Goal: Information Seeking & Learning: Understand process/instructions

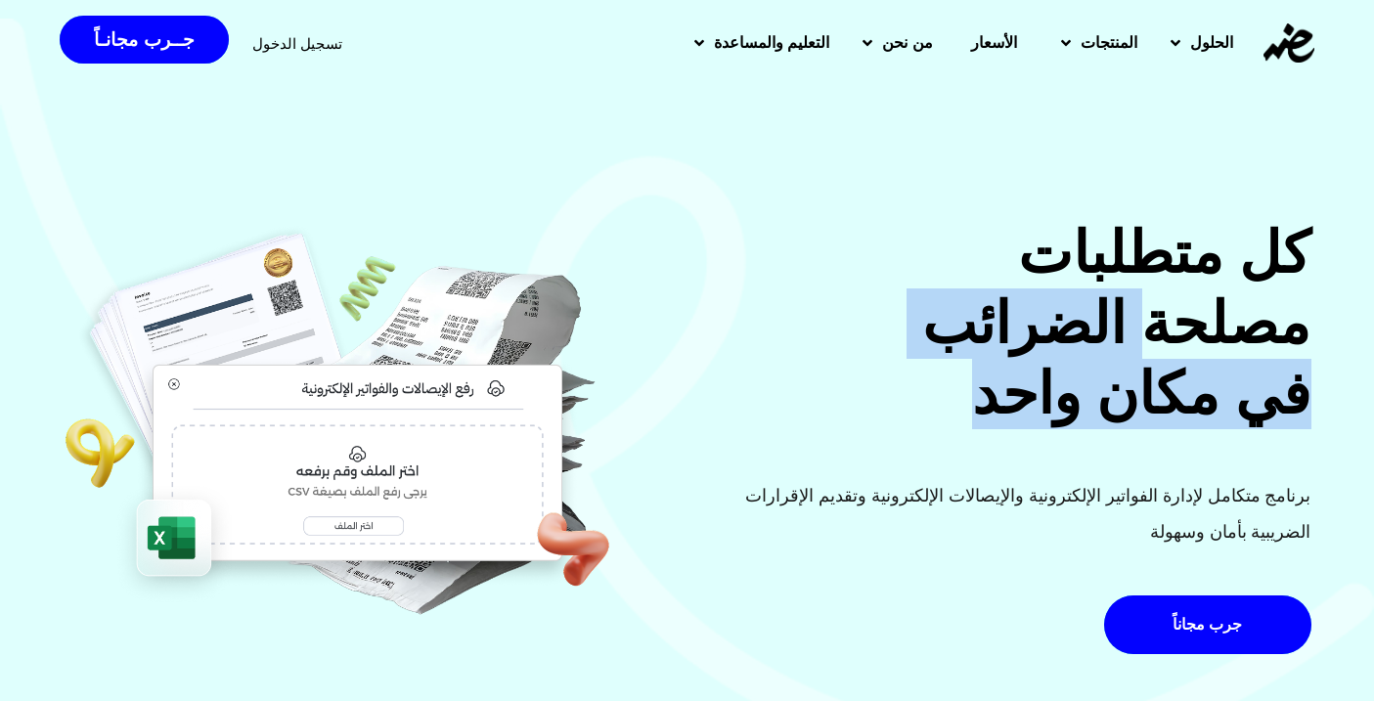
drag, startPoint x: 1143, startPoint y: 305, endPoint x: 884, endPoint y: 416, distance: 281.7
click at [884, 416] on h2 "كل متطلبات مصلحة الضرائب في مكان واحد" at bounding box center [1005, 323] width 612 height 211
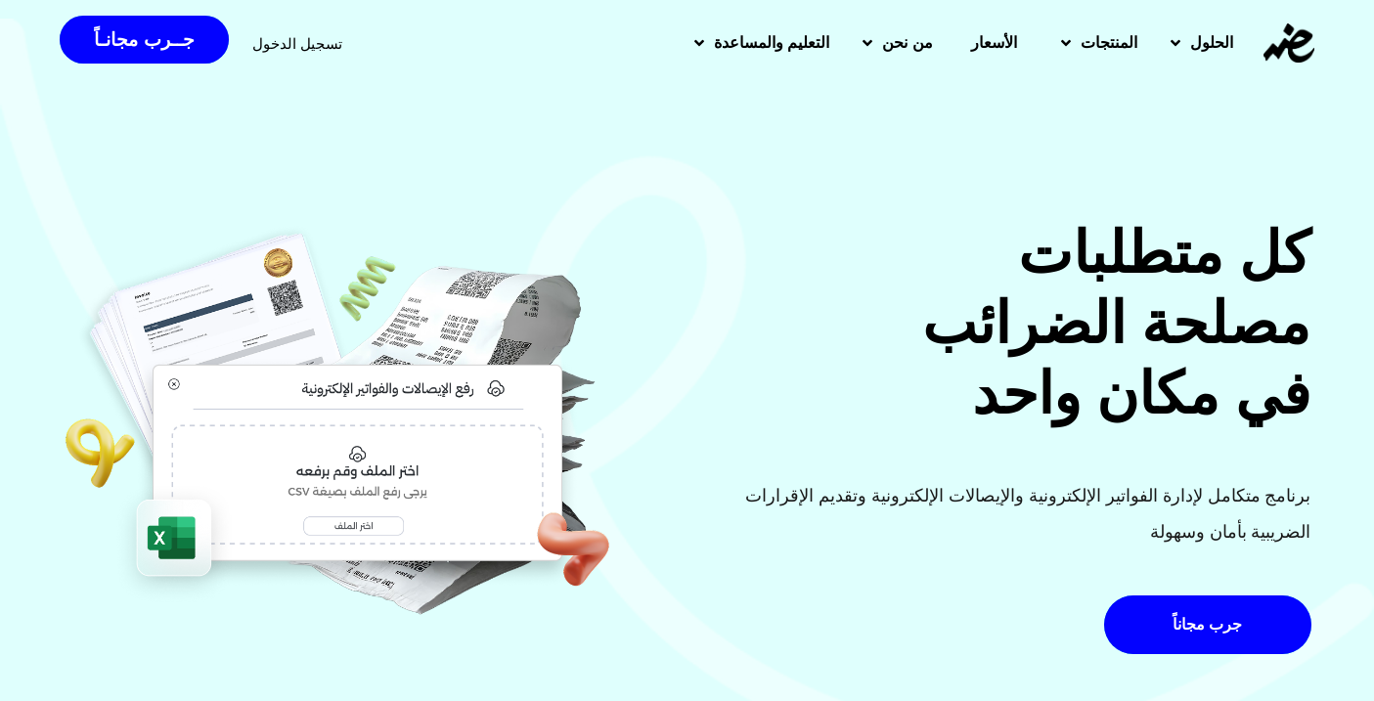
click at [762, 401] on h2 "كل متطلبات مصلحة الضرائب في مكان واحد" at bounding box center [1005, 323] width 612 height 211
drag, startPoint x: 1258, startPoint y: 253, endPoint x: 1228, endPoint y: 263, distance: 30.9
click at [1228, 263] on h2 "كل متطلبات مصلحة الضرائب في مكان واحد" at bounding box center [1005, 323] width 612 height 211
drag, startPoint x: 1051, startPoint y: 273, endPoint x: 932, endPoint y: 269, distance: 119.4
click at [929, 271] on h2 "كل متطلبات مصلحة الضرائب في مكان واحد" at bounding box center [1005, 323] width 612 height 211
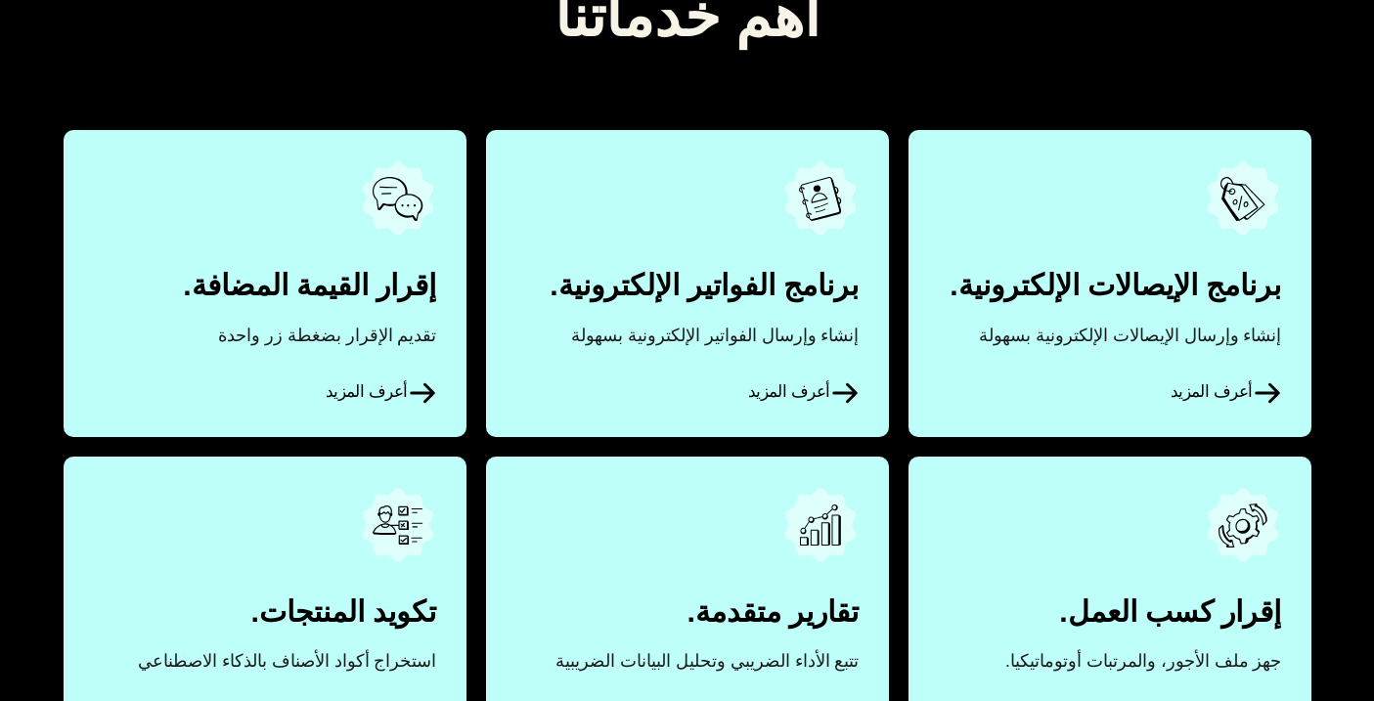
scroll to position [948, 0]
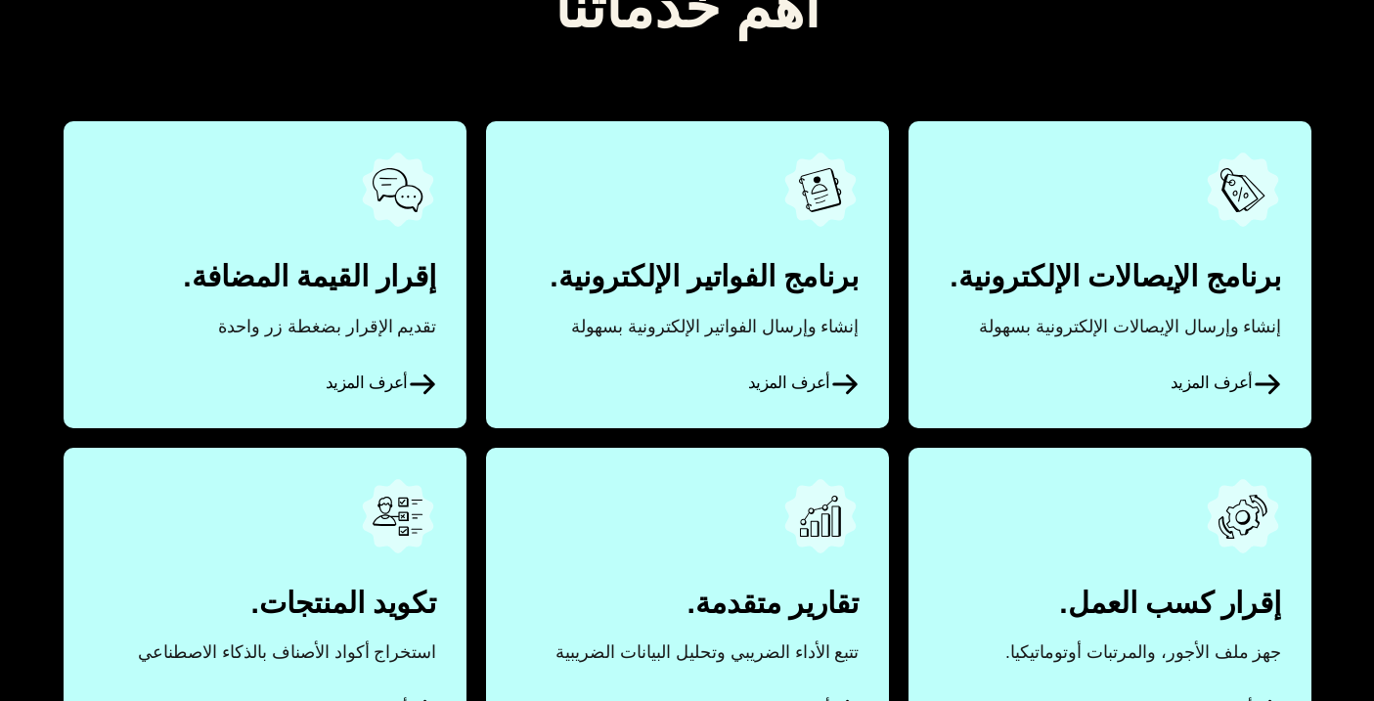
click at [1137, 394] on link "أعرف المزيد" at bounding box center [1109, 274] width 403 height 306
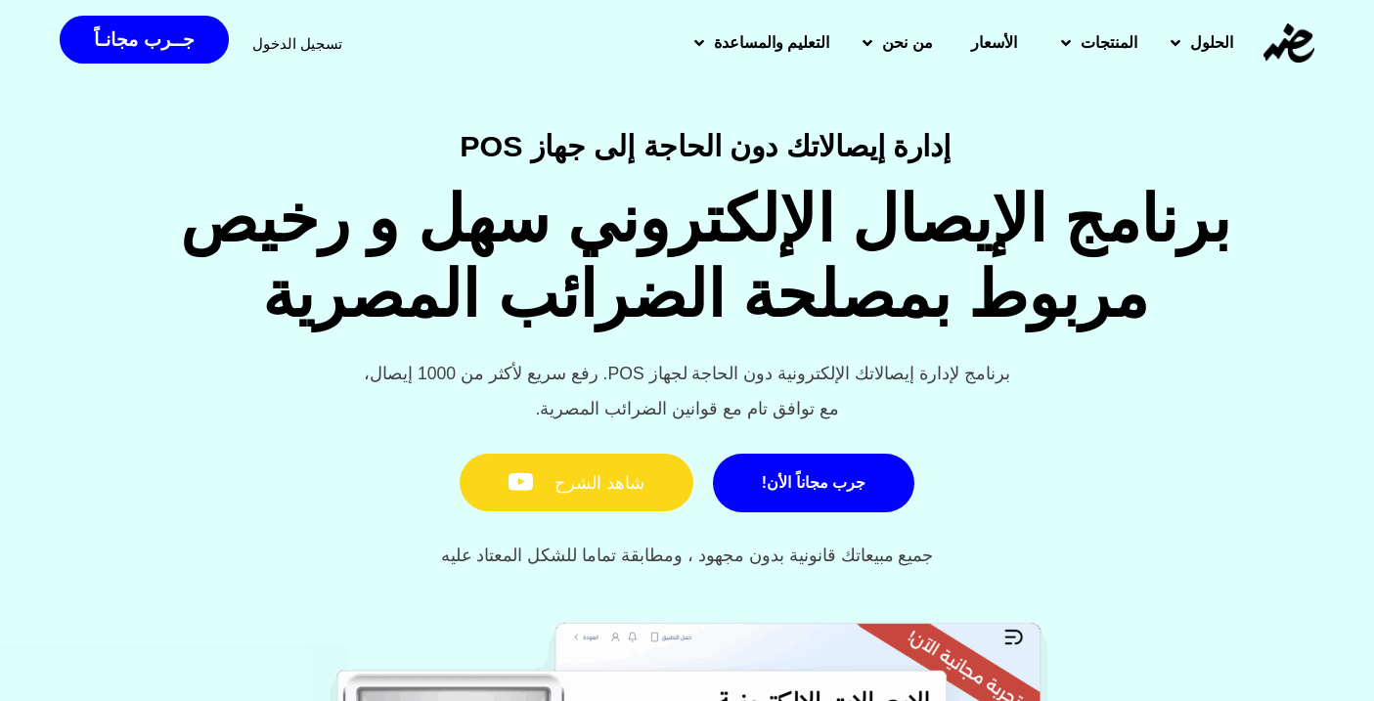
click at [660, 469] on link "شاهد الشرح" at bounding box center [577, 483] width 234 height 59
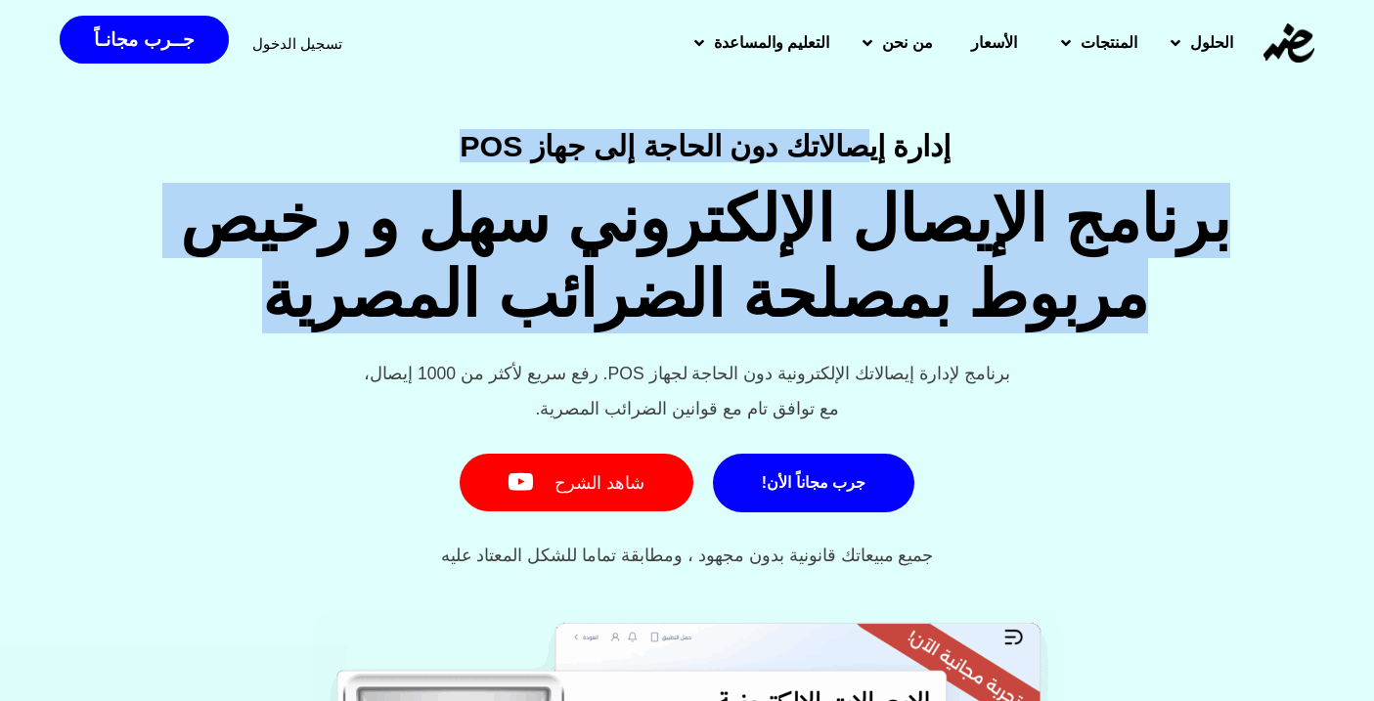
drag, startPoint x: 857, startPoint y: 155, endPoint x: 274, endPoint y: 333, distance: 609.7
click at [274, 333] on div "إدارة إيصالاتك دون الحاجة إلى جهاز POS برنامج الإيصال الإلكتروني سهل و رخيص مرب…" at bounding box center [687, 360] width 1374 height 459
drag, startPoint x: 879, startPoint y: 375, endPoint x: 551, endPoint y: 399, distance: 329.5
click at [551, 399] on div "برنامج لإدارة إيصالاتك الإلكترونية دون الحاجة لجهاز POS. رفع سريع لأكثر من 1000…" at bounding box center [687, 392] width 1374 height 72
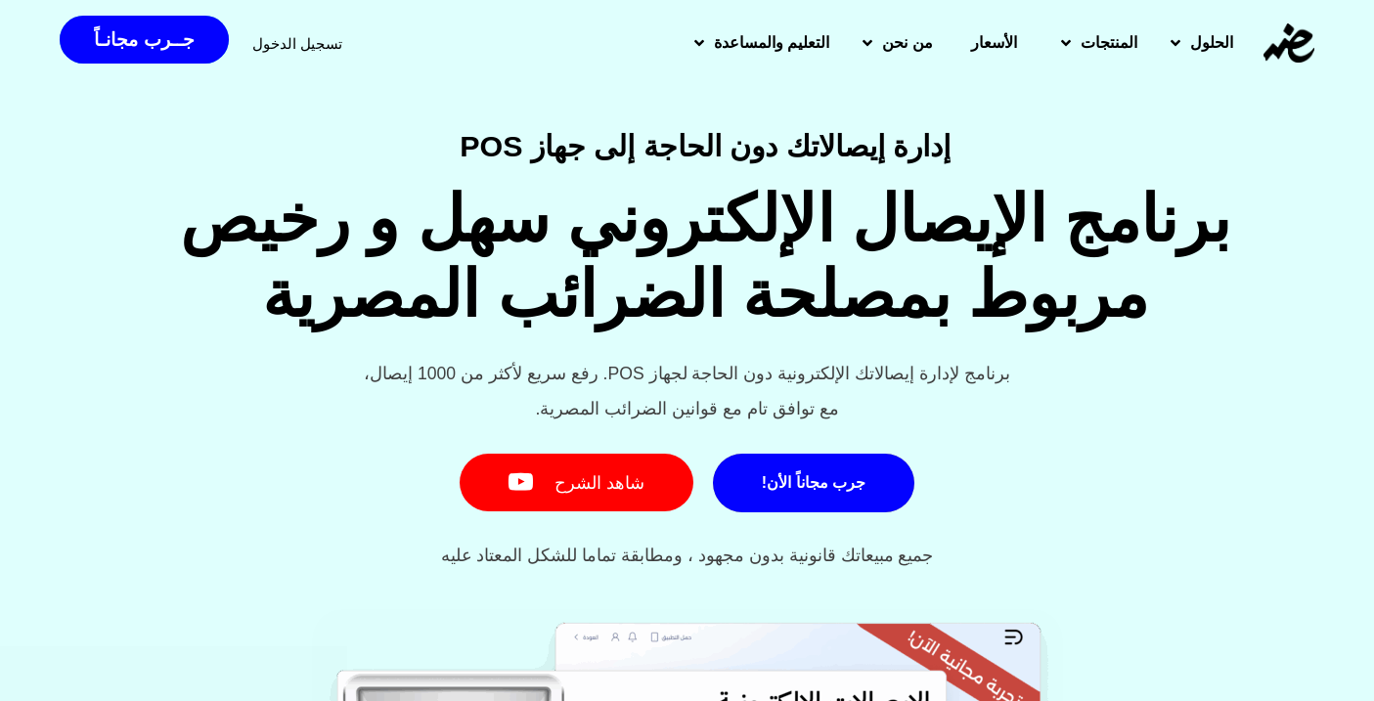
click at [978, 397] on div "برنامج لإدارة إيصالاتك الإلكترونية دون الحاجة لجهاز POS. رفع سريع لأكثر من 1000…" at bounding box center [687, 392] width 1374 height 72
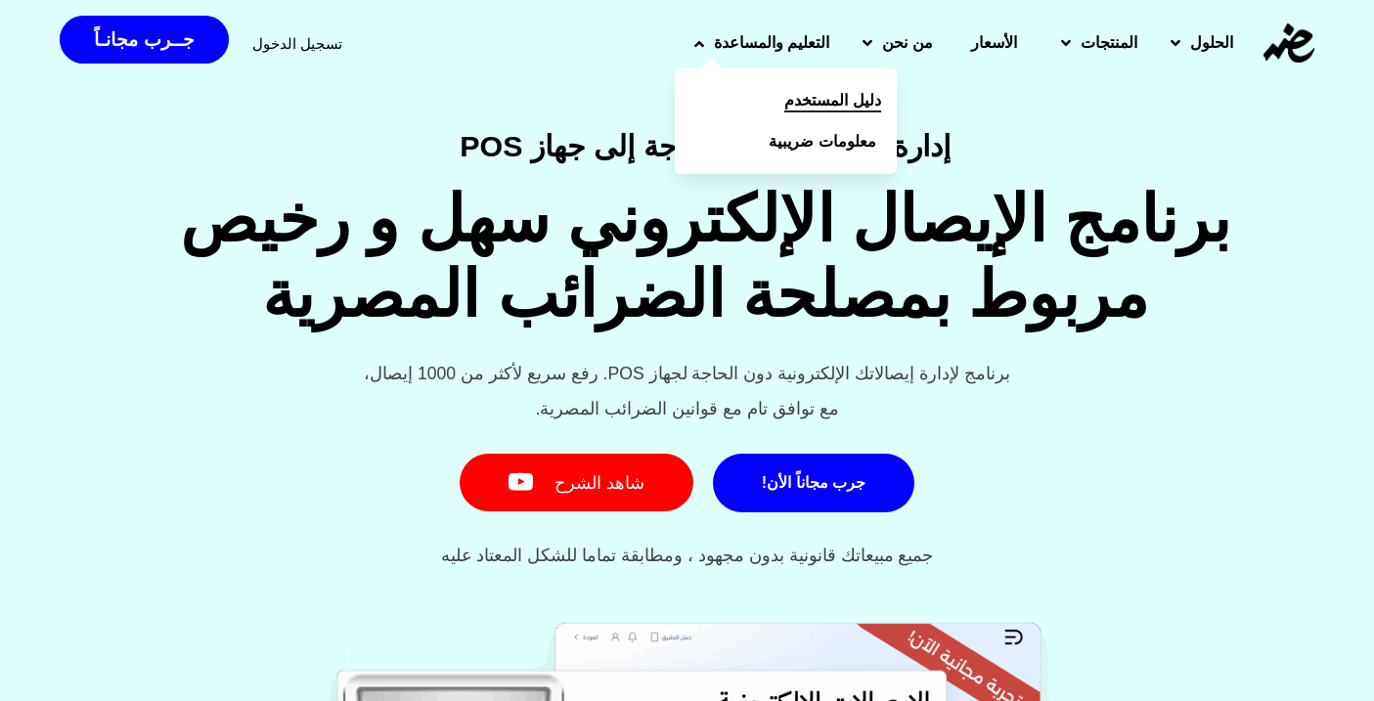
click at [792, 89] on link "دليل المستخدم" at bounding box center [786, 100] width 222 height 41
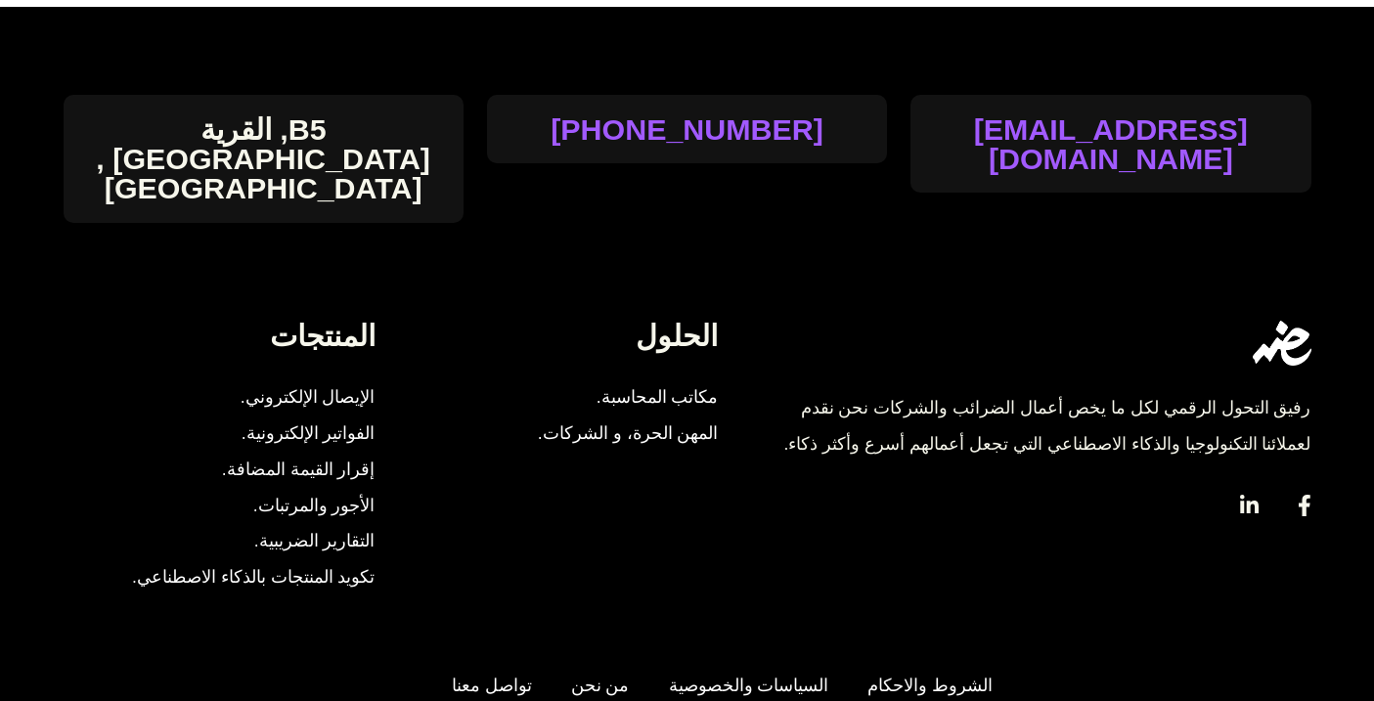
scroll to position [2357, 0]
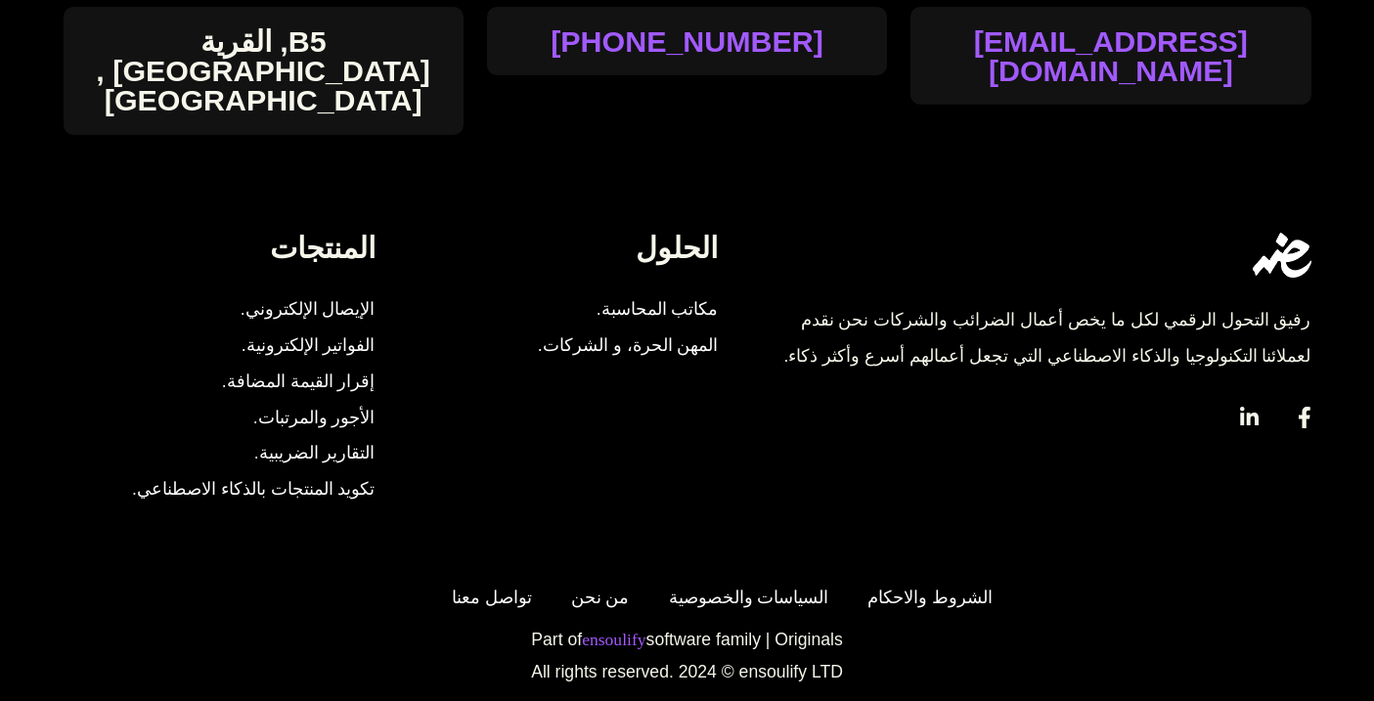
click at [608, 632] on link "ensoulify" at bounding box center [614, 641] width 64 height 18
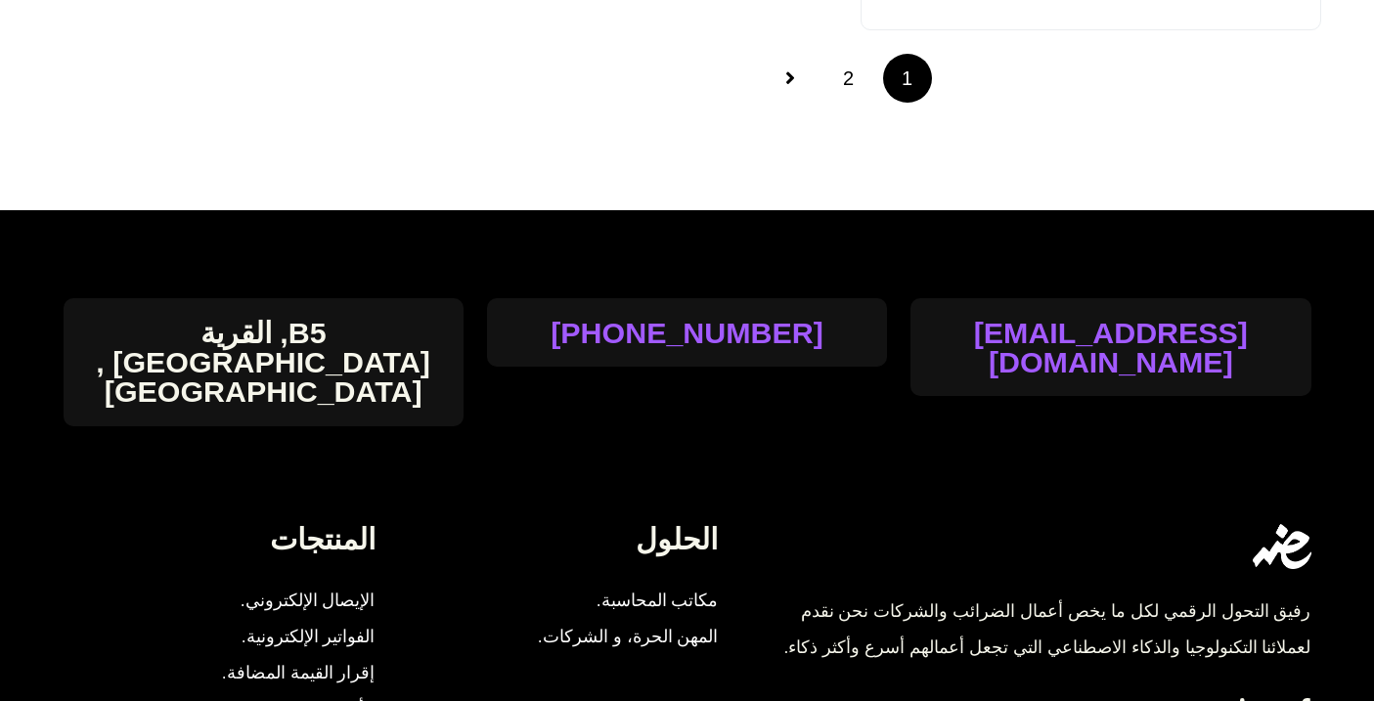
scroll to position [1988, 0]
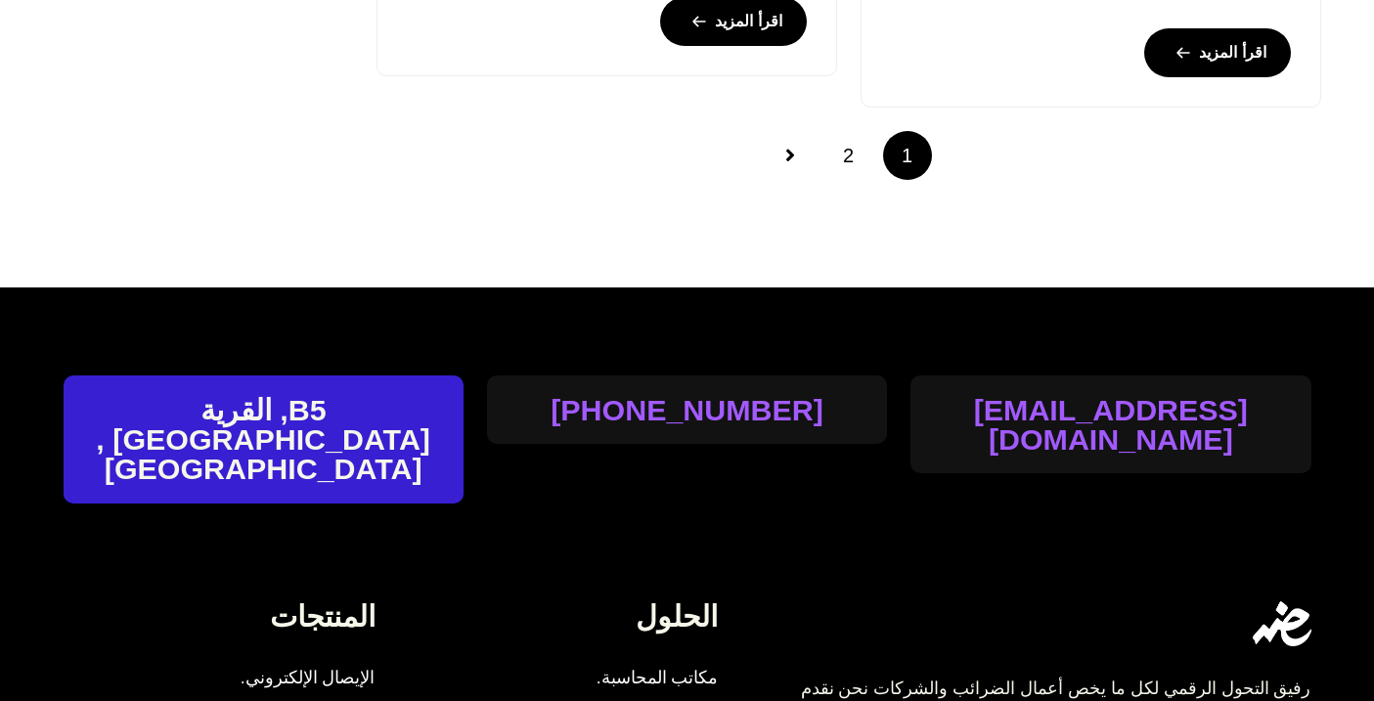
click at [307, 420] on h4 "B5, القرية [GEOGRAPHIC_DATA] , [GEOGRAPHIC_DATA]" at bounding box center [264, 439] width 400 height 89
click at [302, 421] on h4 "B5, القرية [GEOGRAPHIC_DATA] , [GEOGRAPHIC_DATA]" at bounding box center [264, 439] width 400 height 89
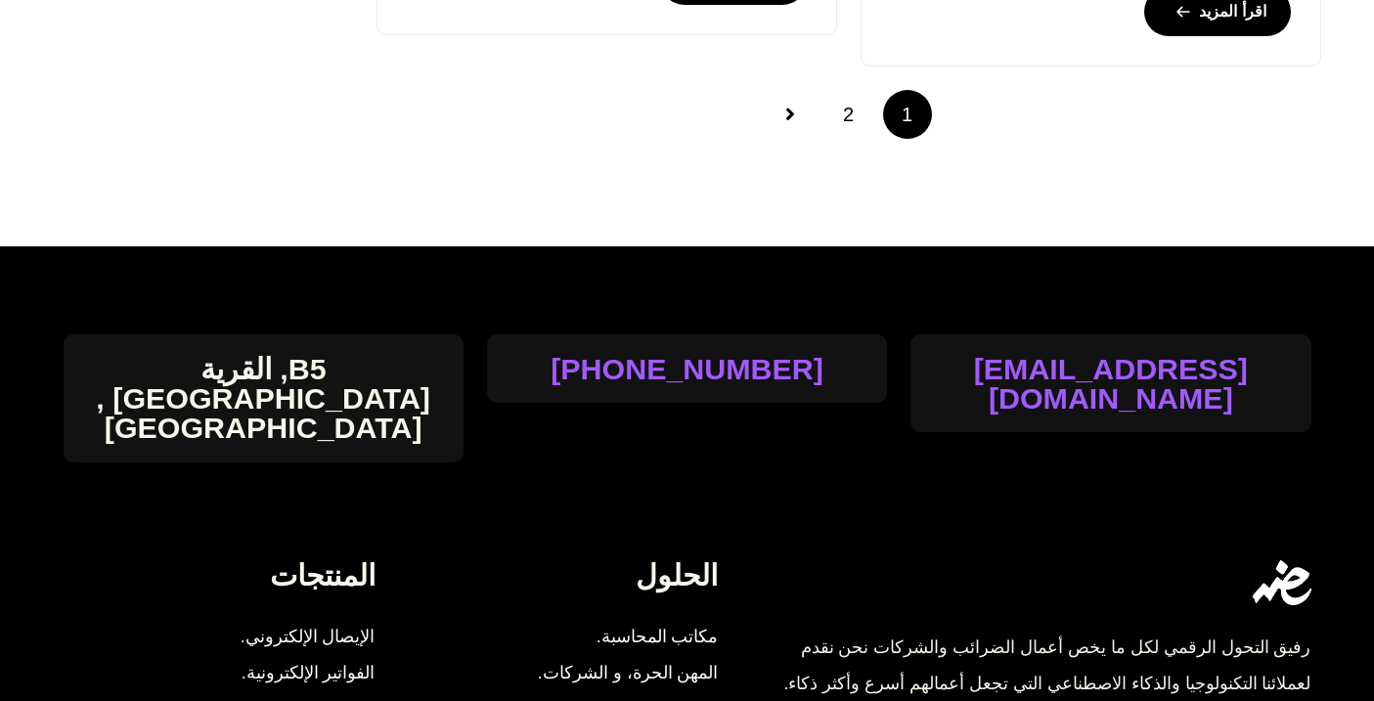
scroll to position [2095, 0]
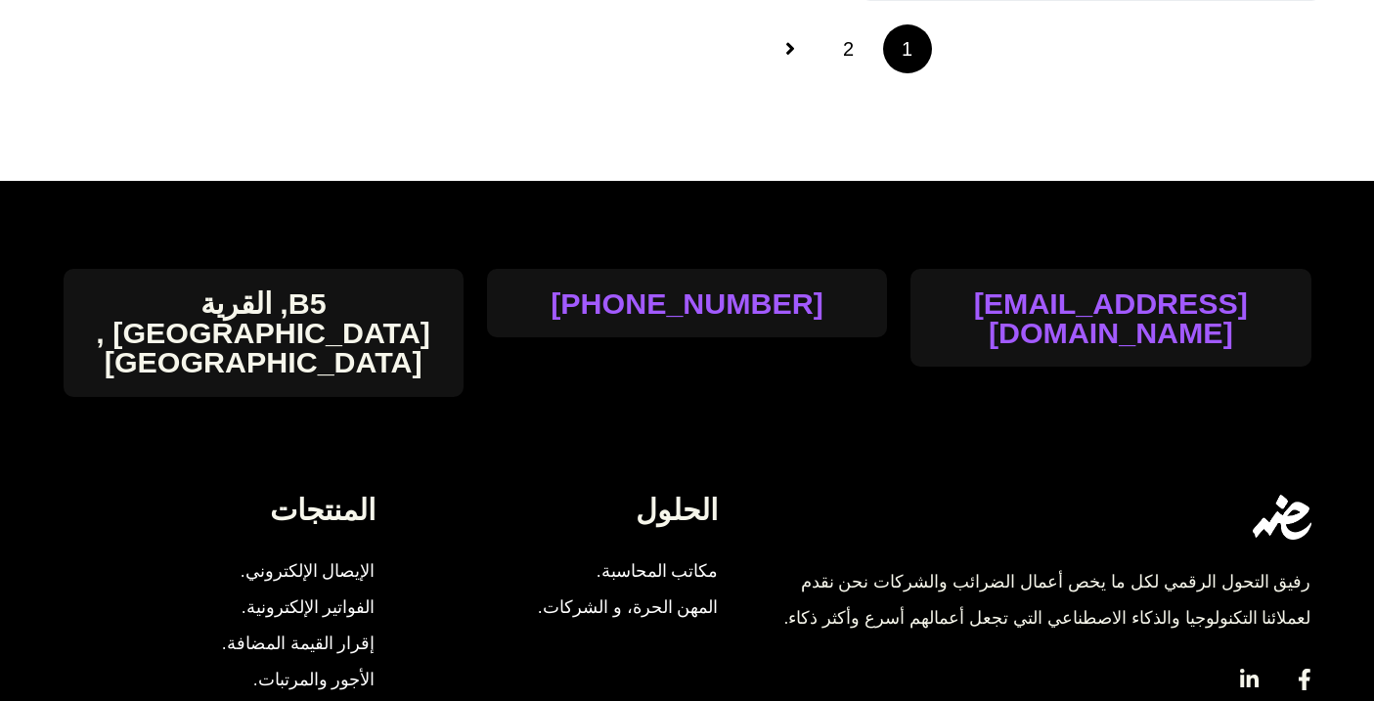
click at [1305, 669] on icon at bounding box center [1305, 680] width 12 height 22
